Goal: Use online tool/utility: Utilize a website feature to perform a specific function

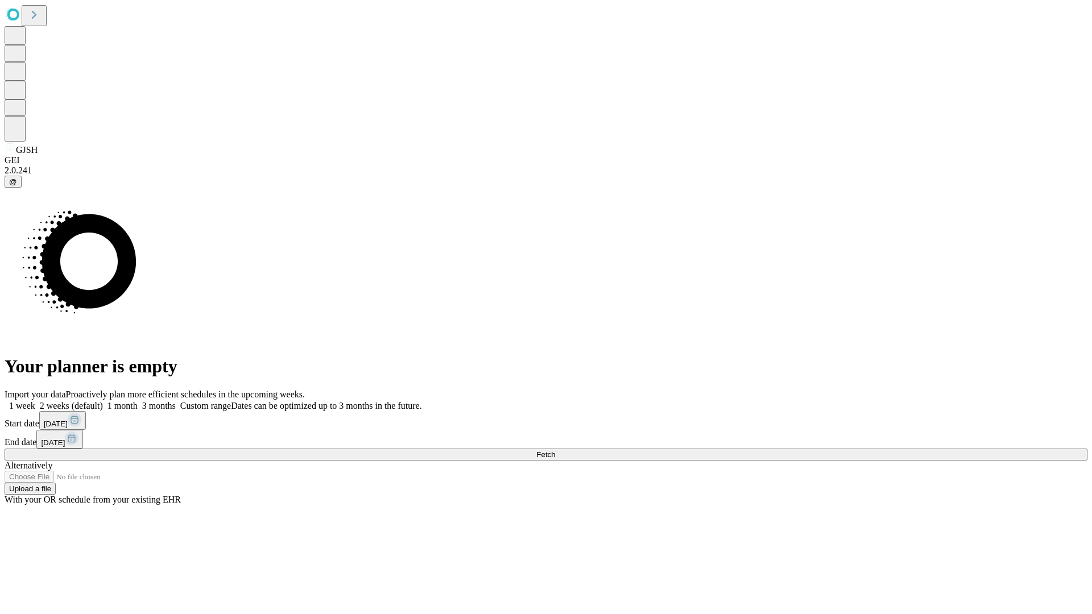
click at [555, 450] on span "Fetch" at bounding box center [545, 454] width 19 height 9
